Goal: Transaction & Acquisition: Purchase product/service

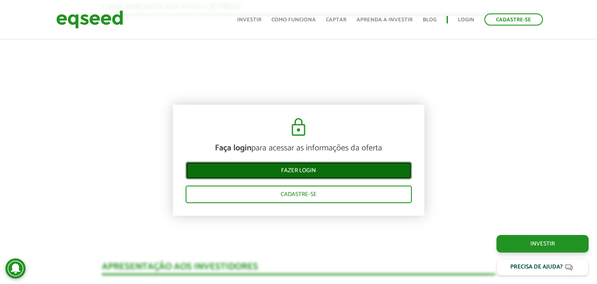
click at [270, 167] on link "Fazer login" at bounding box center [299, 171] width 226 height 18
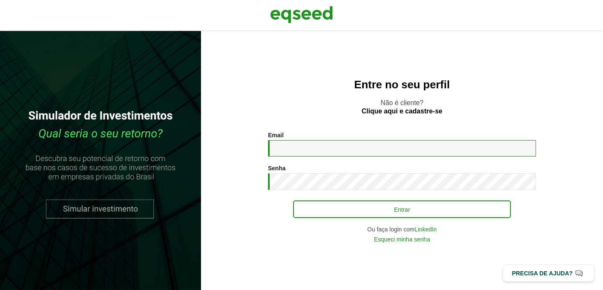
type input "**********"
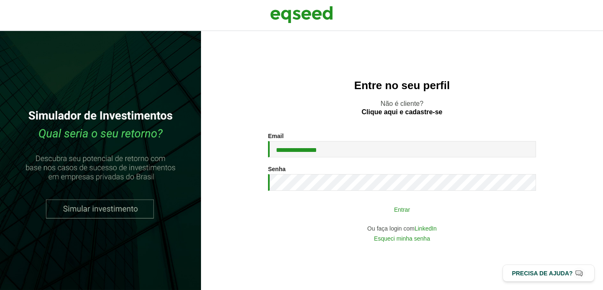
click at [351, 205] on button "Entrar" at bounding box center [402, 209] width 218 height 16
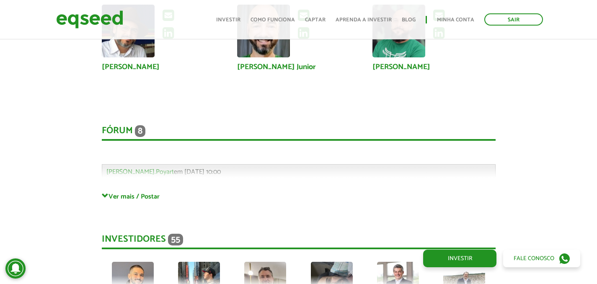
scroll to position [2142, 0]
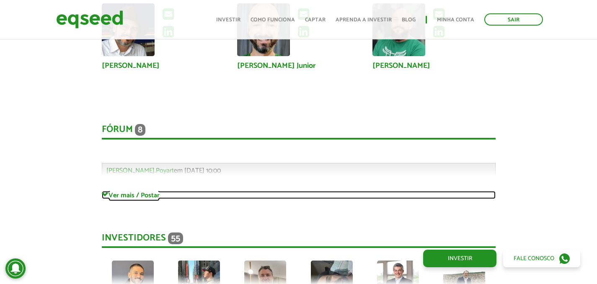
click at [123, 191] on link "Ver mais / Postar" at bounding box center [299, 195] width 394 height 8
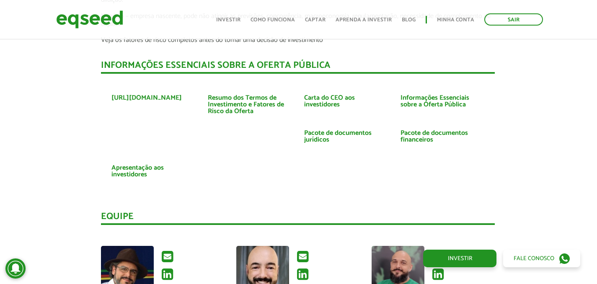
scroll to position [1707, 1]
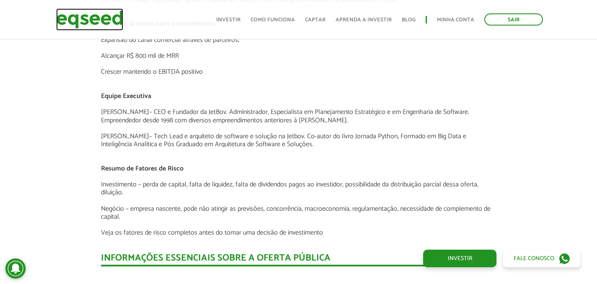
click at [105, 20] on img at bounding box center [89, 19] width 67 height 22
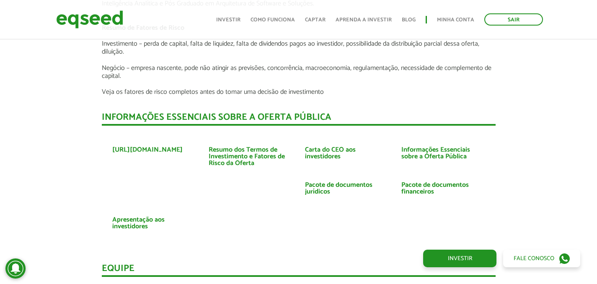
scroll to position [1854, 0]
